Goal: Check status: Check status

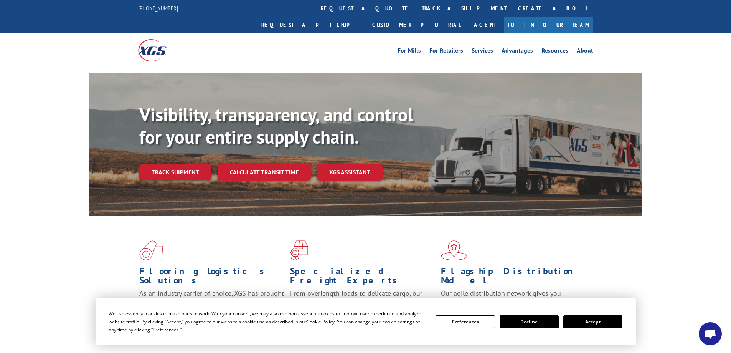
click at [601, 321] on button "Accept" at bounding box center [592, 321] width 59 height 13
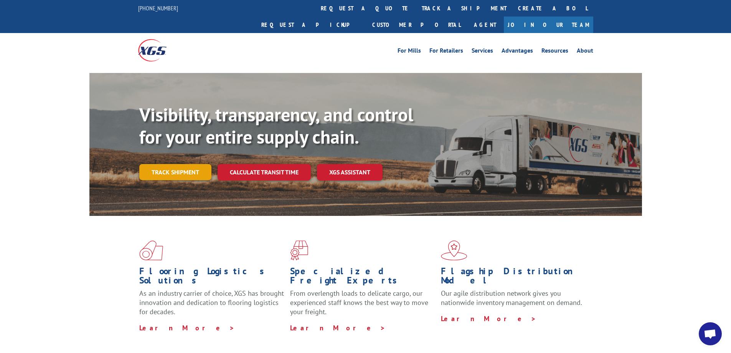
click at [168, 164] on link "Track shipment" at bounding box center [175, 172] width 72 height 16
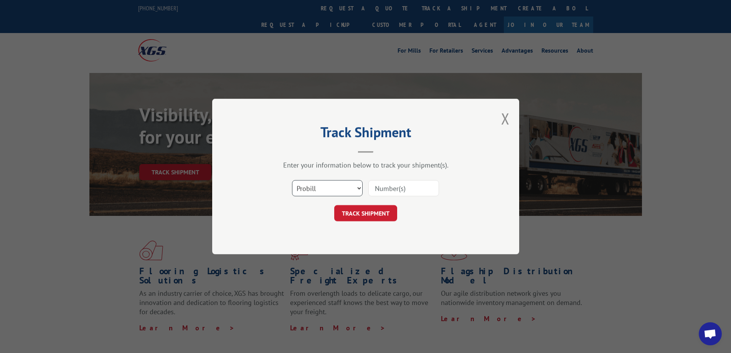
click at [302, 187] on select "Select category... Probill BOL PO" at bounding box center [327, 188] width 71 height 16
select select "bol"
click at [292, 180] on select "Select category... Probill BOL PO" at bounding box center [327, 188] width 71 height 16
click at [380, 189] on input at bounding box center [403, 188] width 71 height 16
paste input "12510606"
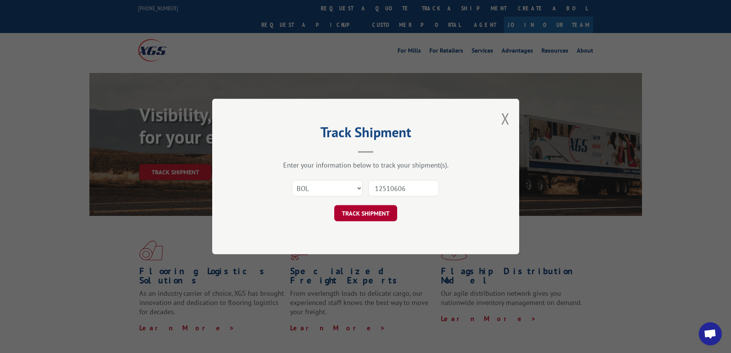
type input "12510606"
click at [361, 212] on button "TRACK SHIPMENT" at bounding box center [365, 213] width 63 height 16
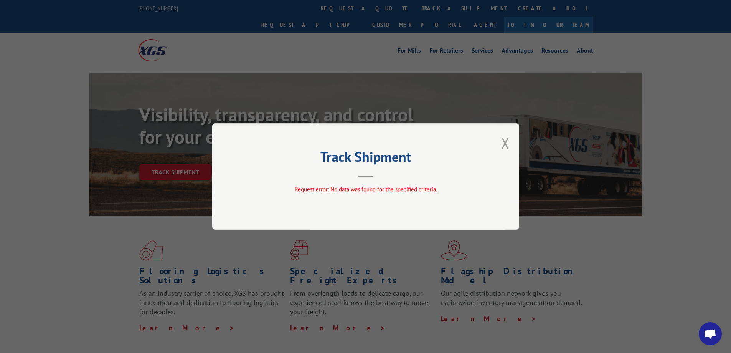
click at [505, 142] on button "Close modal" at bounding box center [505, 143] width 8 height 20
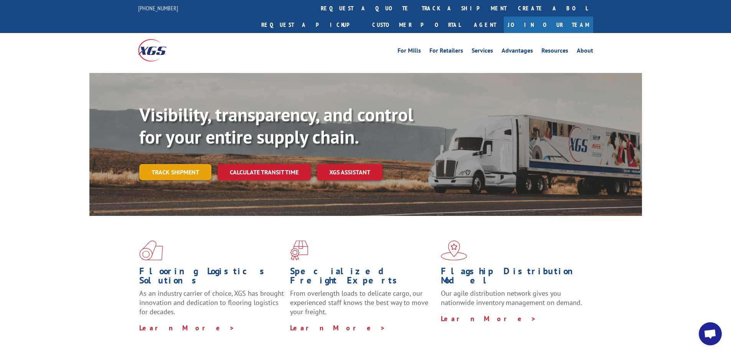
click at [156, 164] on link "Track shipment" at bounding box center [175, 172] width 72 height 16
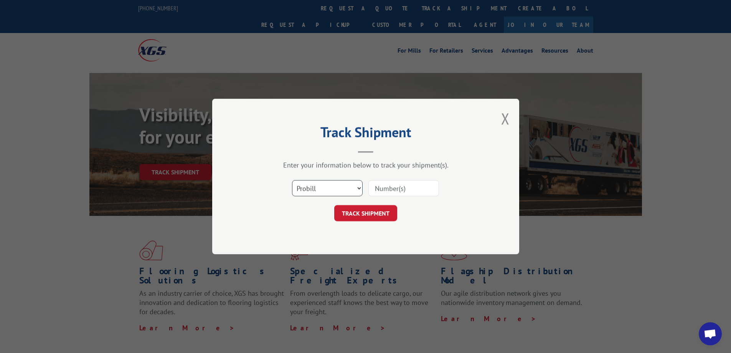
drag, startPoint x: 308, startPoint y: 187, endPoint x: 306, endPoint y: 191, distance: 4.6
click at [308, 187] on select "Select category... Probill BOL PO" at bounding box center [327, 188] width 71 height 16
select select "po"
click at [292, 180] on select "Select category... Probill BOL PO" at bounding box center [327, 188] width 71 height 16
click at [380, 184] on input at bounding box center [403, 188] width 71 height 16
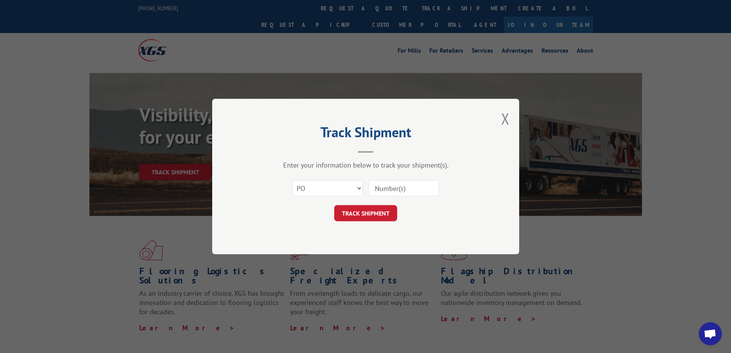
paste input "12510606"
type input "12510606"
click at [360, 213] on button "TRACK SHIPMENT" at bounding box center [365, 213] width 63 height 16
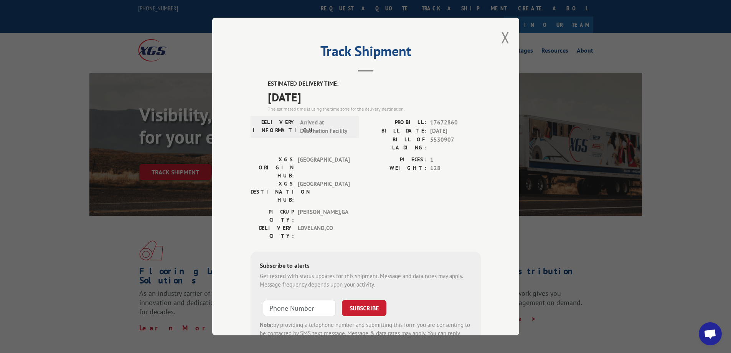
drag, startPoint x: 326, startPoint y: 101, endPoint x: 264, endPoint y: 83, distance: 64.3
click at [264, 83] on div "ESTIMATED DELIVERY TIME: [DATE] The estimated time is using the time zone for t…" at bounding box center [366, 217] width 230 height 276
copy div "ESTIMATED DELIVERY TIME: [DATE]"
drag, startPoint x: 450, startPoint y: 139, endPoint x: 428, endPoint y: 138, distance: 21.9
click at [430, 138] on span "5530907" at bounding box center [455, 143] width 51 height 16
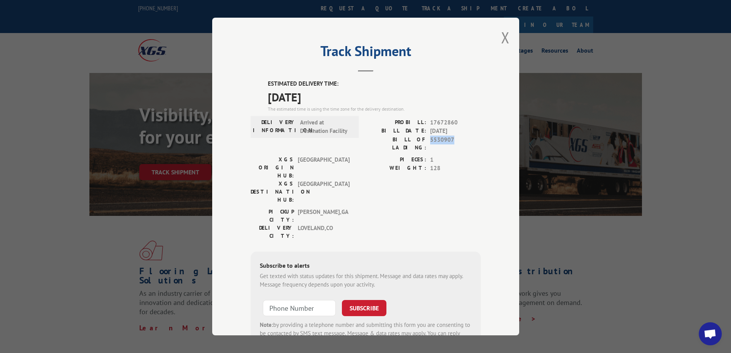
copy span "5530907"
